Goal: Task Accomplishment & Management: Complete application form

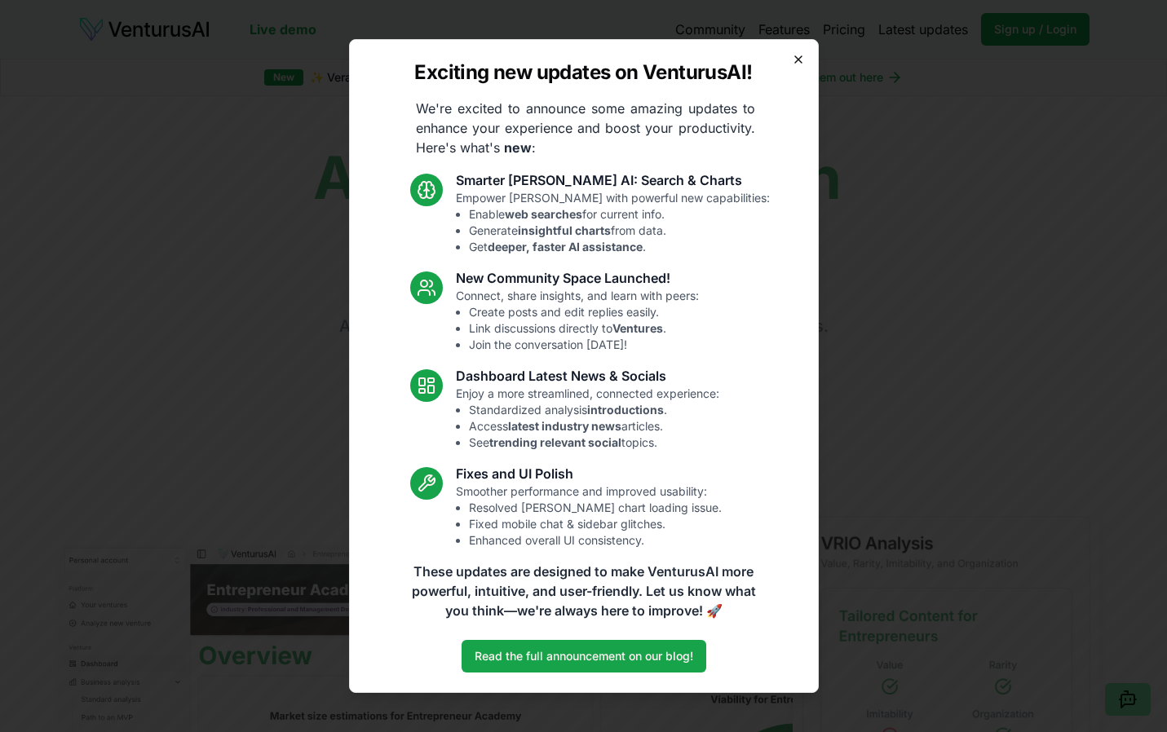
click at [801, 54] on icon "button" at bounding box center [798, 59] width 13 height 13
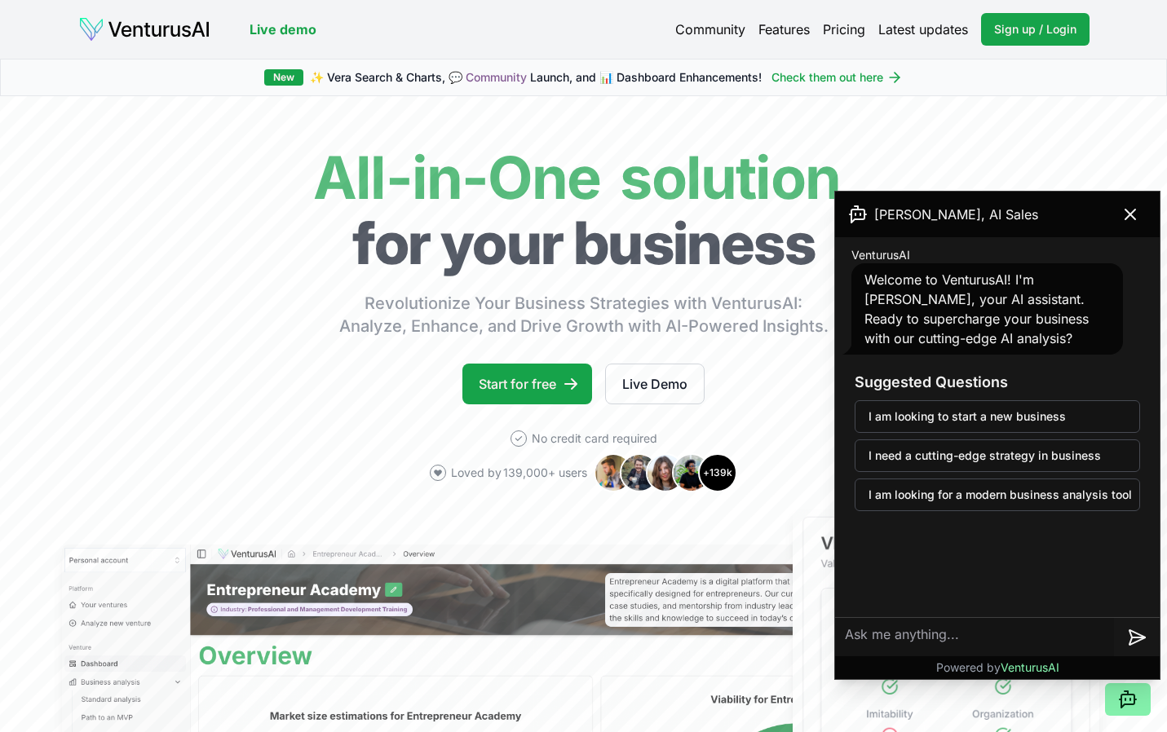
click at [831, 27] on link "Pricing" at bounding box center [844, 30] width 42 height 20
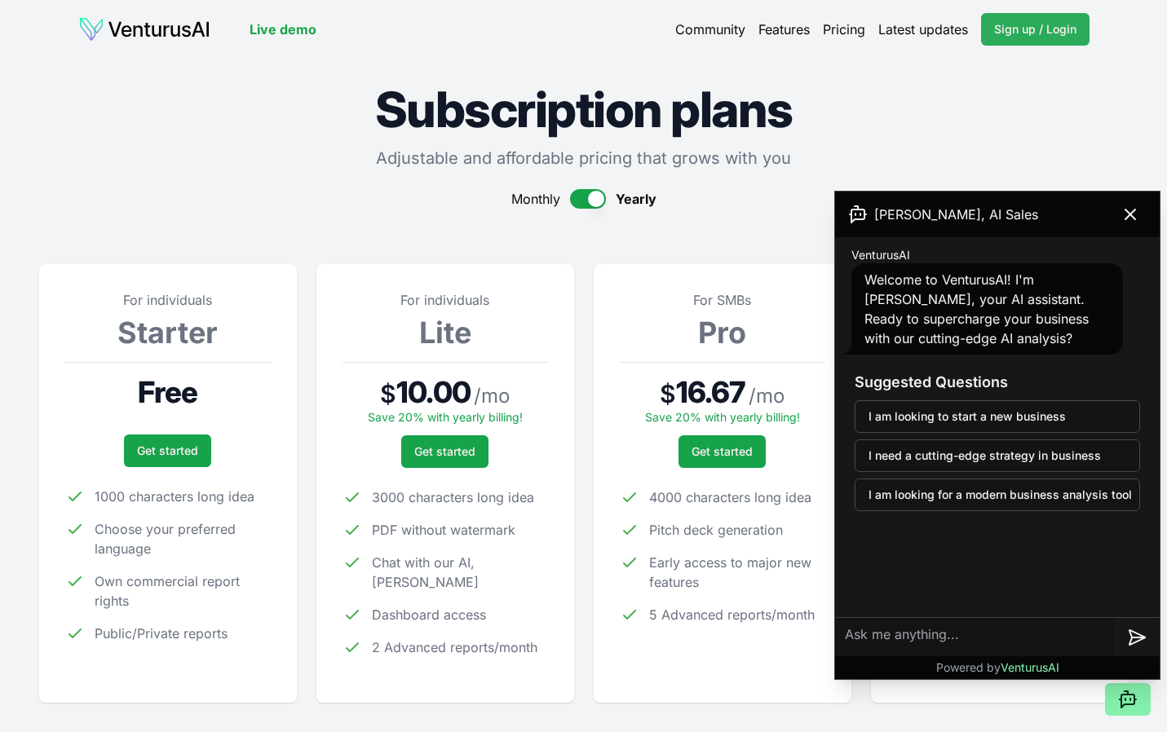
click at [1013, 27] on span "Sign up / Login" at bounding box center [1035, 29] width 82 height 16
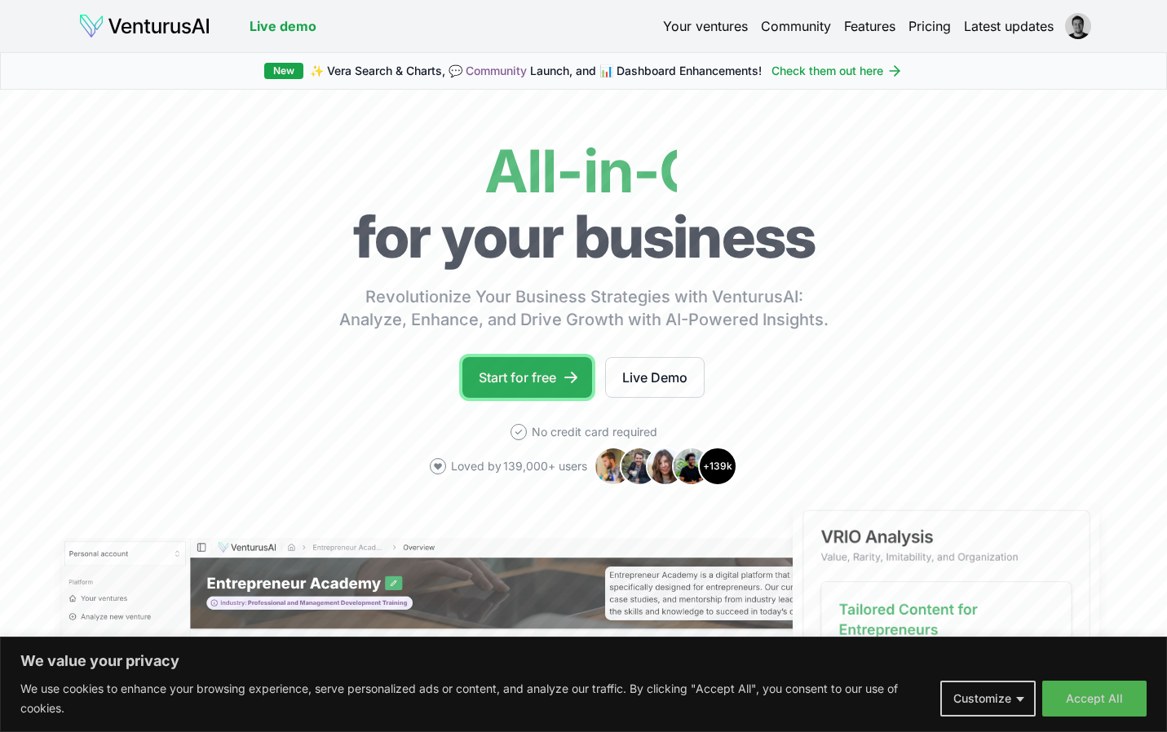
click at [550, 389] on link "Start for free" at bounding box center [527, 377] width 130 height 41
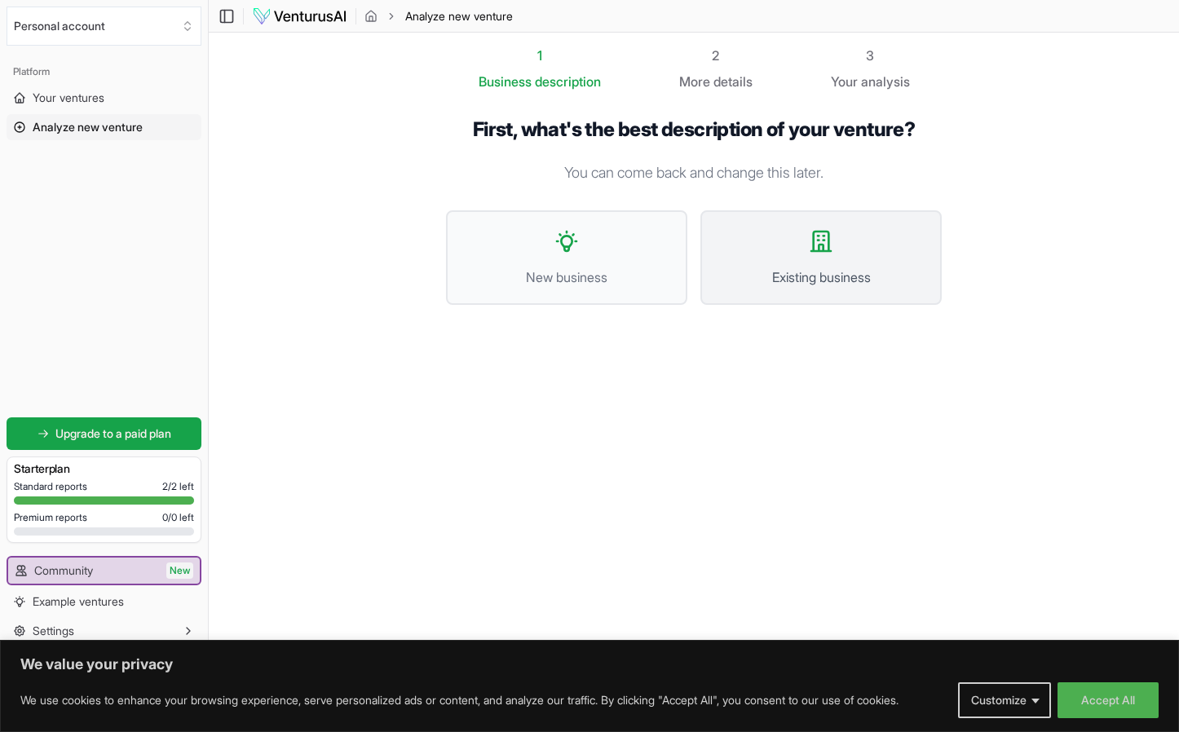
click at [801, 263] on button "Existing business" at bounding box center [820, 257] width 241 height 95
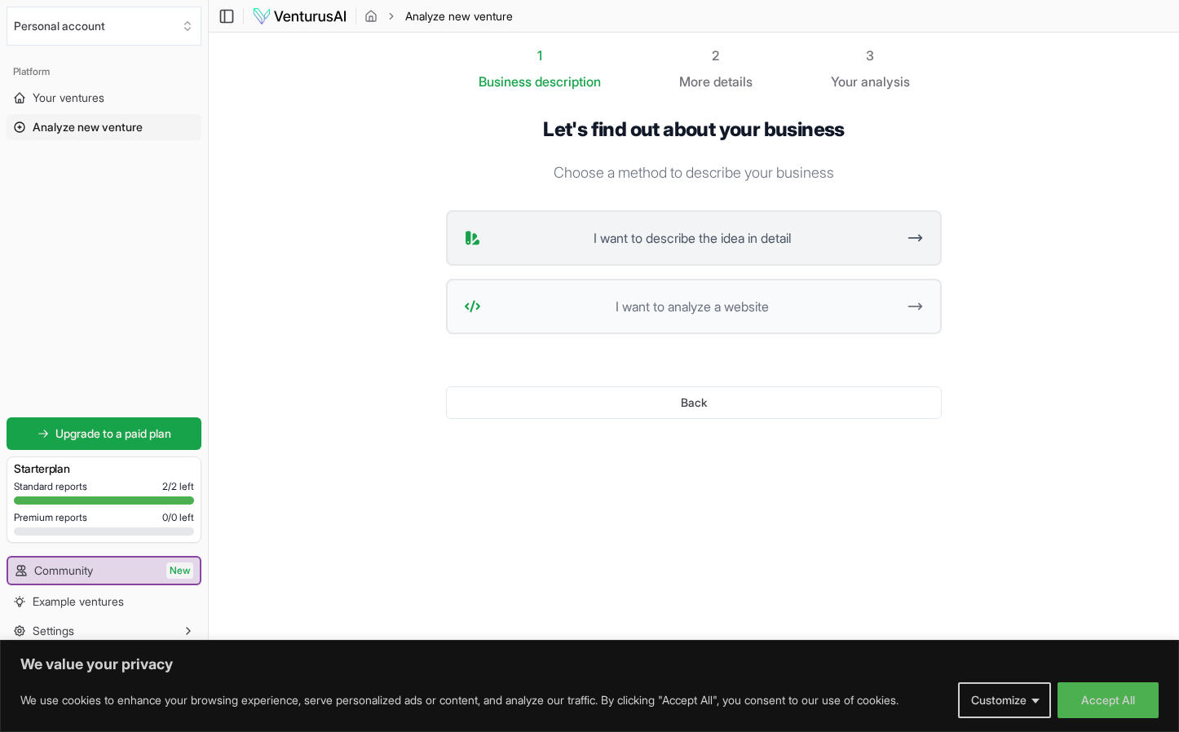
click at [700, 254] on button "I want to describe the idea in detail" at bounding box center [694, 237] width 496 height 55
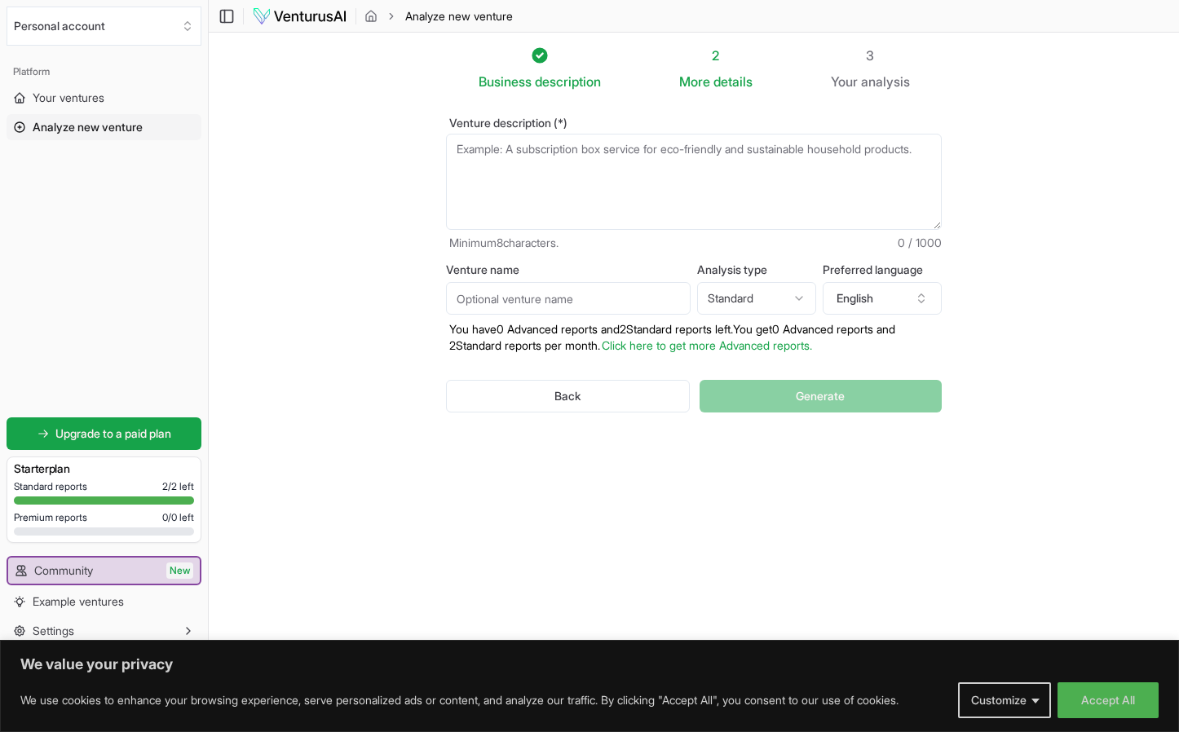
click at [674, 166] on textarea "Venture description (*)" at bounding box center [694, 182] width 496 height 96
